Goal: Information Seeking & Learning: Learn about a topic

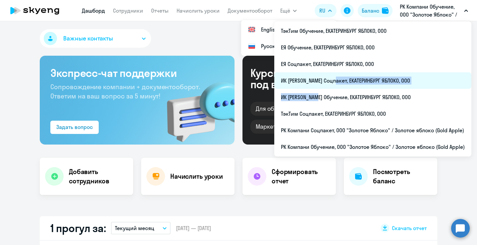
drag, startPoint x: 316, startPoint y: 102, endPoint x: 333, endPoint y: 76, distance: 31.5
click at [333, 76] on ul "ТэкТим Обучение, ЕКАТЕРИНБУРГ ЯБЛОКО, ООО ЕЯ Обучение, ЕКАТЕРИНБУРГ ЯБЛОКО, ООО…" at bounding box center [372, 88] width 197 height 135
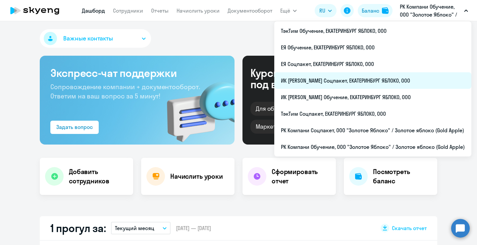
click at [331, 83] on li "ИК [PERSON_NAME] Соцпакет, ЕКАТЕРИНБУРГ ЯБЛОКО, ООО" at bounding box center [372, 80] width 197 height 17
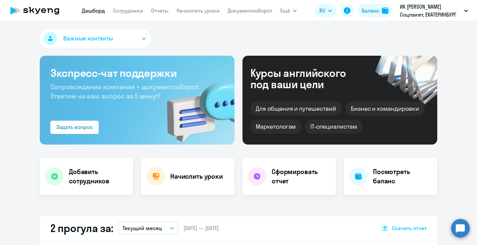
scroll to position [155, 0]
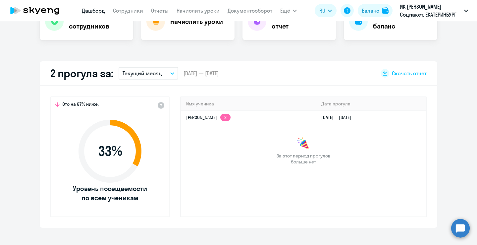
select select "30"
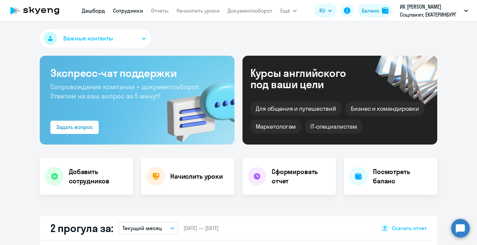
click at [130, 14] on link "Сотрудники" at bounding box center [128, 10] width 30 height 7
select select "30"
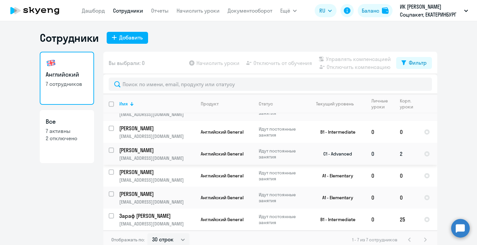
scroll to position [4, 0]
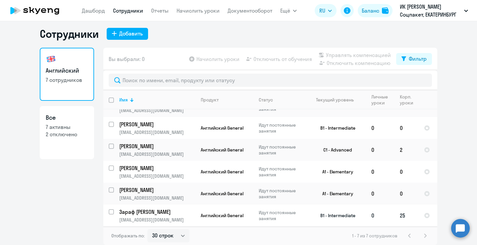
click at [144, 212] on p "Зараф [PERSON_NAME]" at bounding box center [156, 211] width 75 height 7
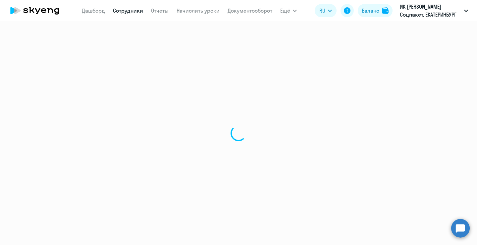
select select "english"
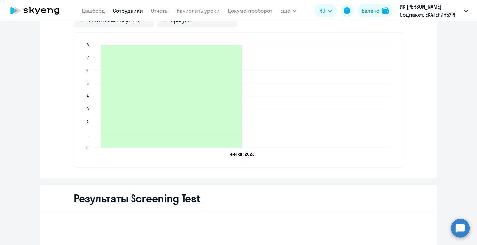
scroll to position [891, 0]
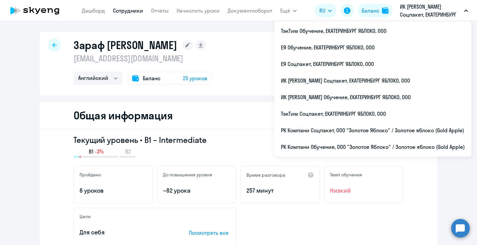
select select "english"
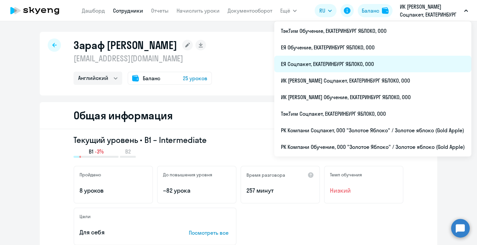
click at [335, 62] on li "ЕЯ Соцпакет, ЕКАТЕРИНБУРГ ЯБЛОКО, ООО" at bounding box center [372, 64] width 197 height 17
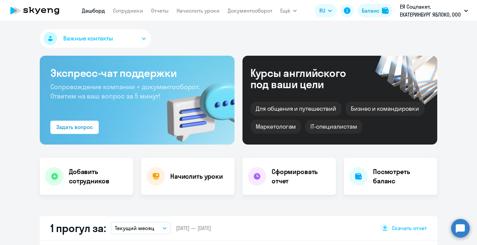
select select "30"
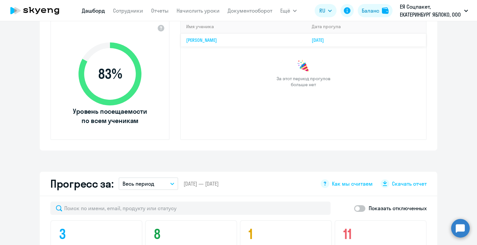
click at [212, 43] on td "[PERSON_NAME]" at bounding box center [244, 39] width 126 height 13
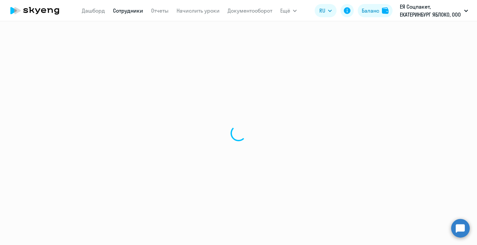
select select "english"
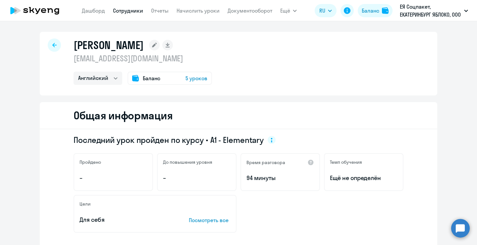
click at [139, 11] on link "Сотрудники" at bounding box center [128, 10] width 30 height 7
select select "30"
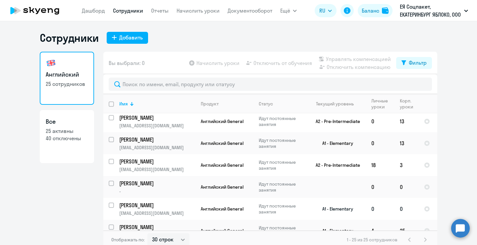
scroll to position [430, 0]
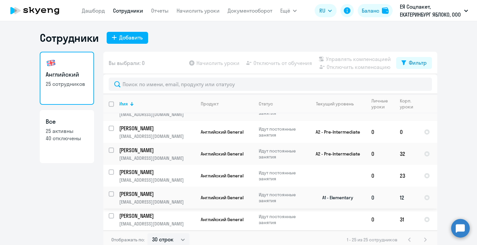
click at [191, 194] on p "[PERSON_NAME]" at bounding box center [156, 193] width 75 height 7
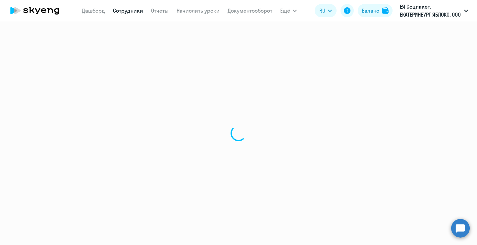
select select "english"
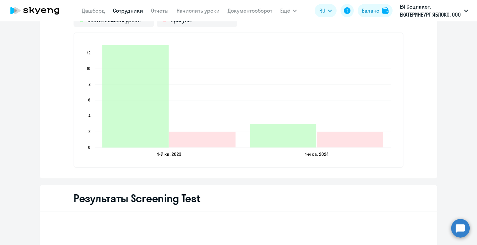
scroll to position [814, 0]
